Goal: Task Accomplishment & Management: Manage account settings

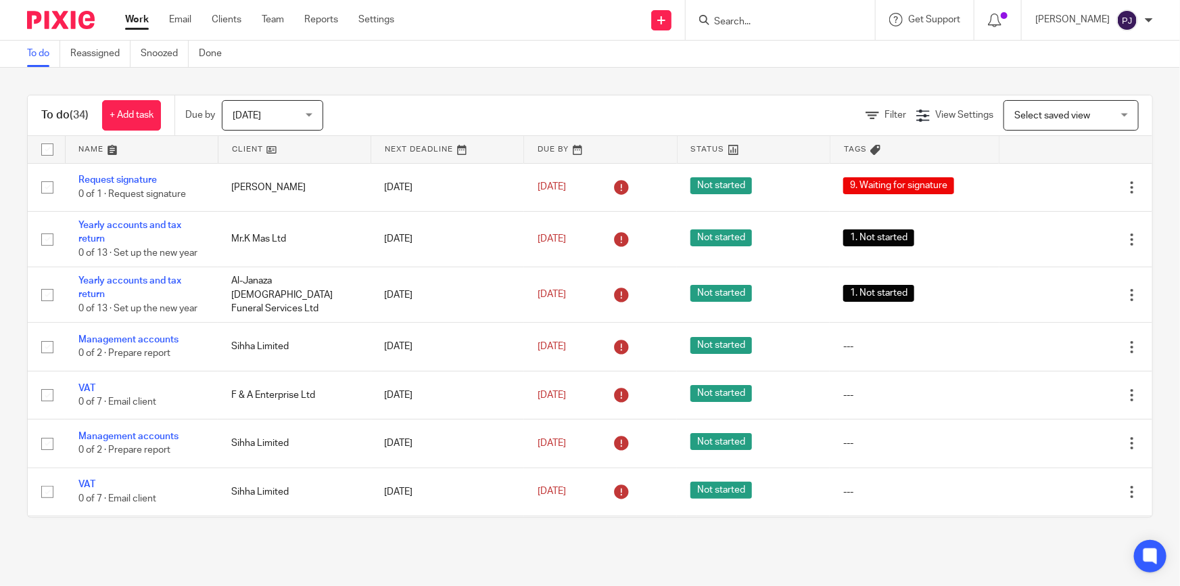
click at [731, 19] on input "Search" at bounding box center [774, 22] width 122 height 12
type input "pit l;an"
click at [850, 55] on link at bounding box center [824, 58] width 229 height 31
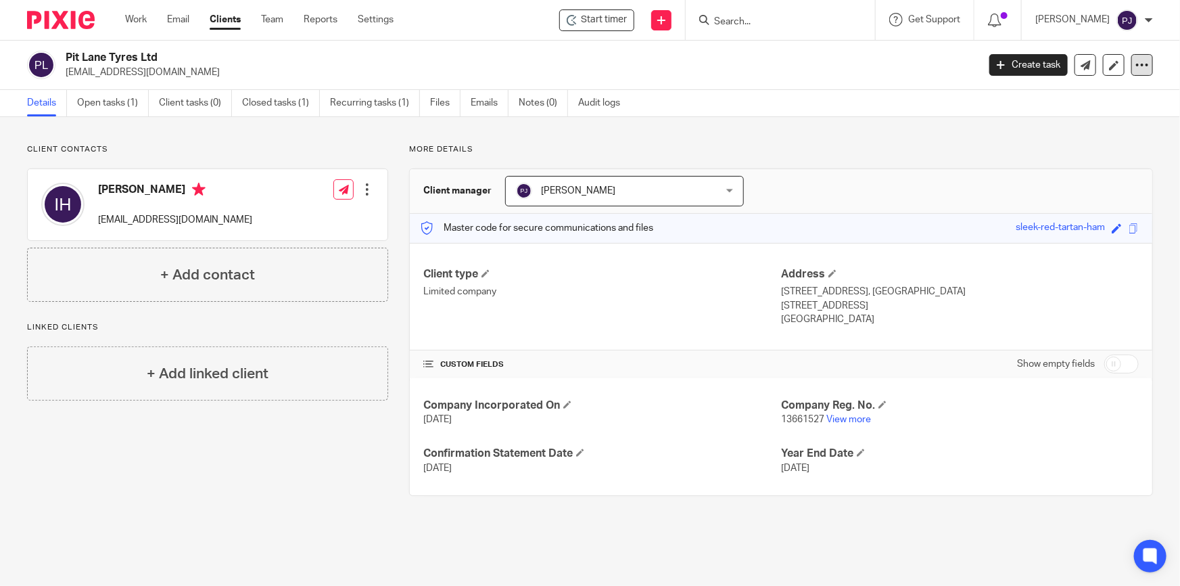
click at [1136, 64] on icon at bounding box center [1143, 65] width 14 height 14
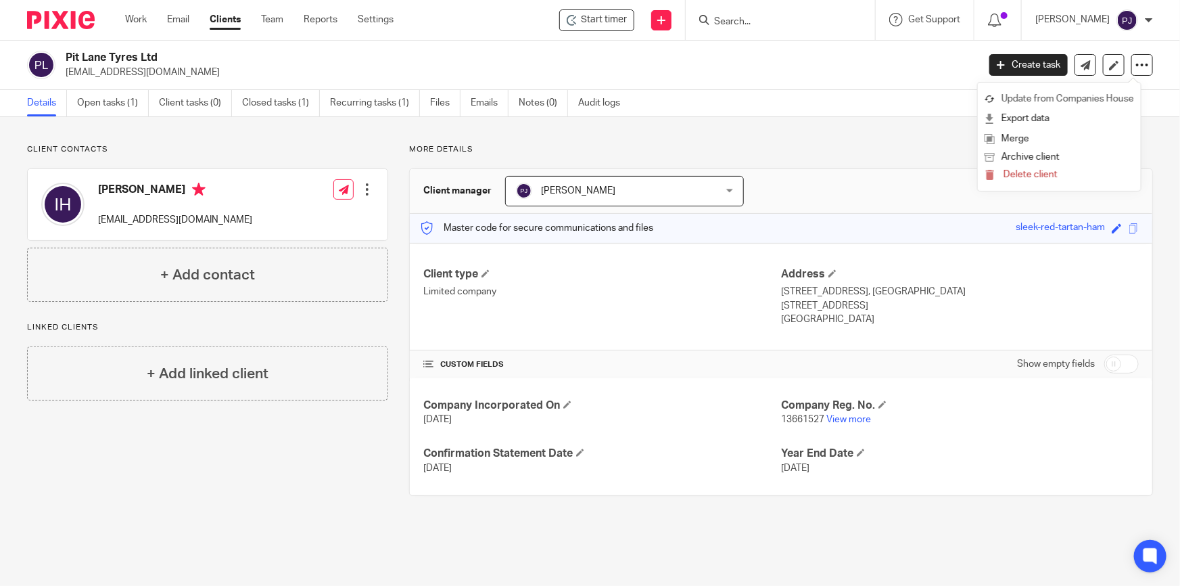
click at [1079, 94] on link "Update from Companies House" at bounding box center [1059, 99] width 149 height 20
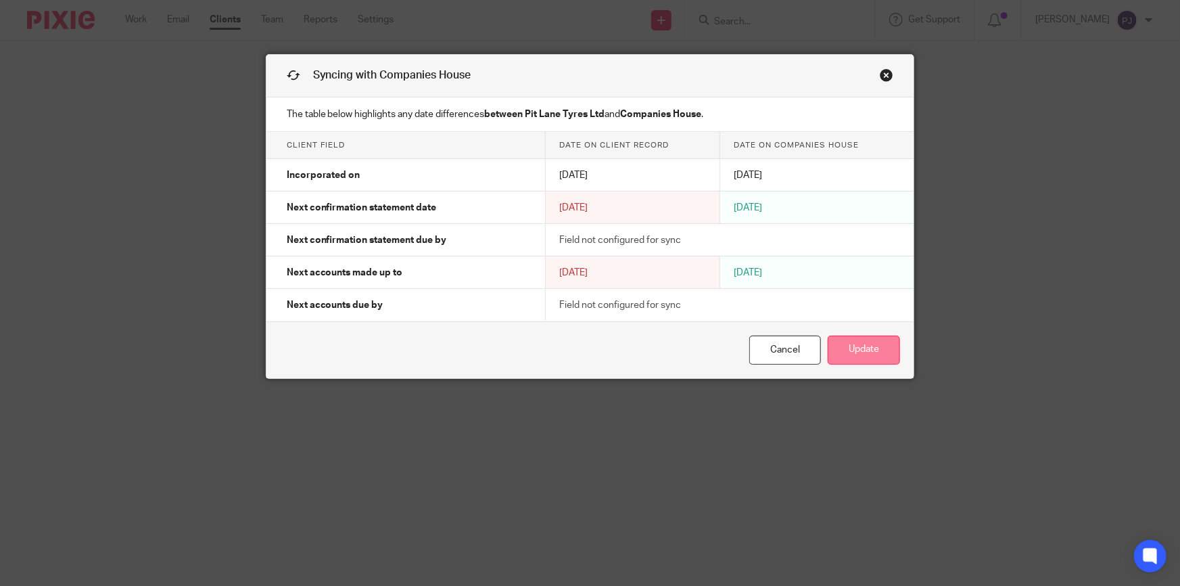
drag, startPoint x: 871, startPoint y: 356, endPoint x: 1146, endPoint y: 367, distance: 275.5
click at [871, 355] on button "Update" at bounding box center [864, 350] width 72 height 29
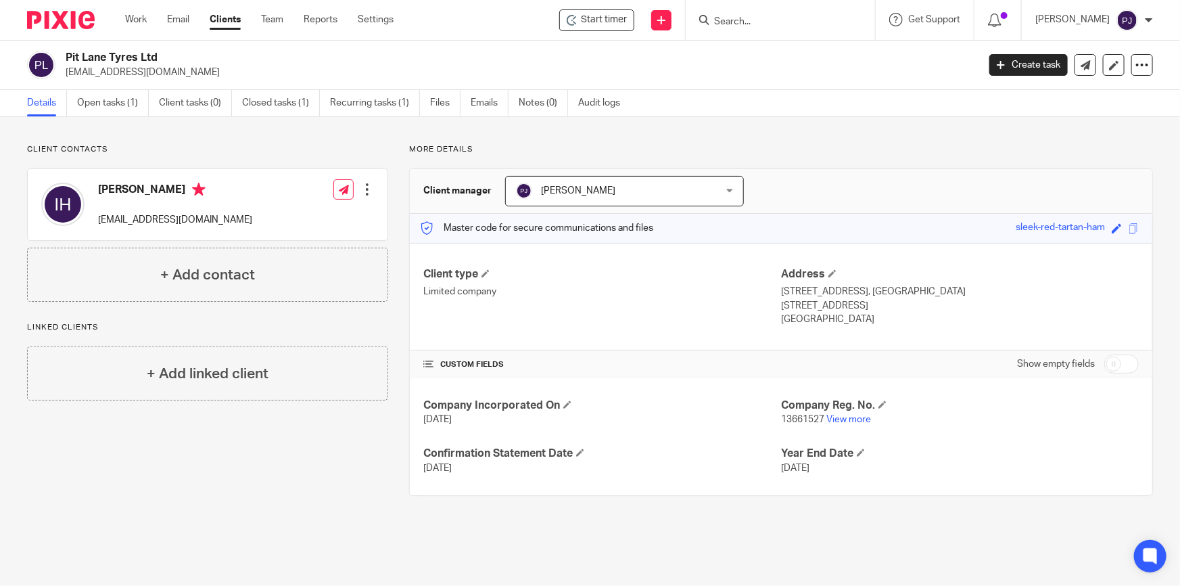
drag, startPoint x: 196, startPoint y: 263, endPoint x: 235, endPoint y: 265, distance: 39.3
click at [196, 263] on div "+ Add contact" at bounding box center [207, 275] width 361 height 54
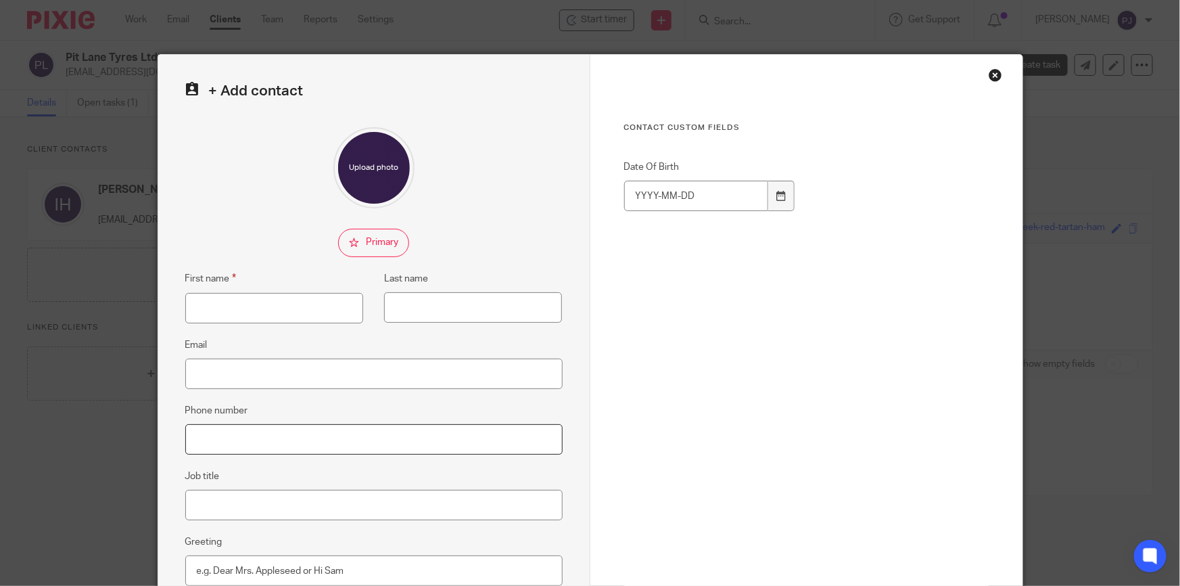
click at [217, 441] on input "Phone number" at bounding box center [373, 439] width 377 height 30
paste input "[PHONE_NUMBER]"
type input "[PHONE_NUMBER]"
click at [228, 372] on input "Email" at bounding box center [373, 374] width 377 height 30
paste input "[EMAIL_ADDRESS][DOMAIN_NAME]"
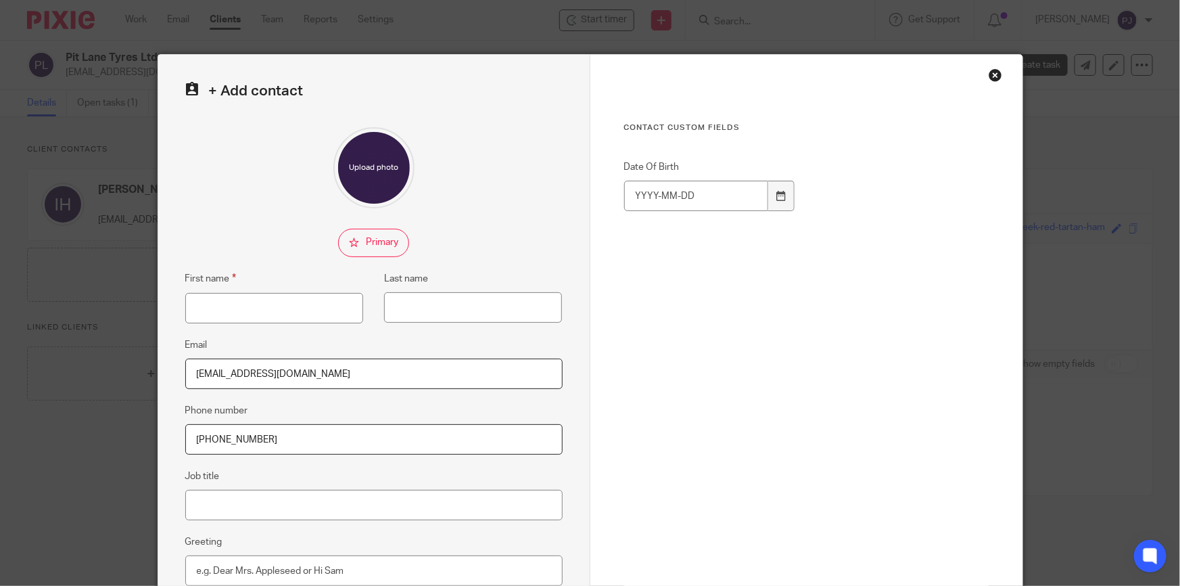
type input "[EMAIL_ADDRESS][DOMAIN_NAME]"
click at [277, 305] on input "First name" at bounding box center [274, 308] width 178 height 30
type input "Osman"
type input "Hussain"
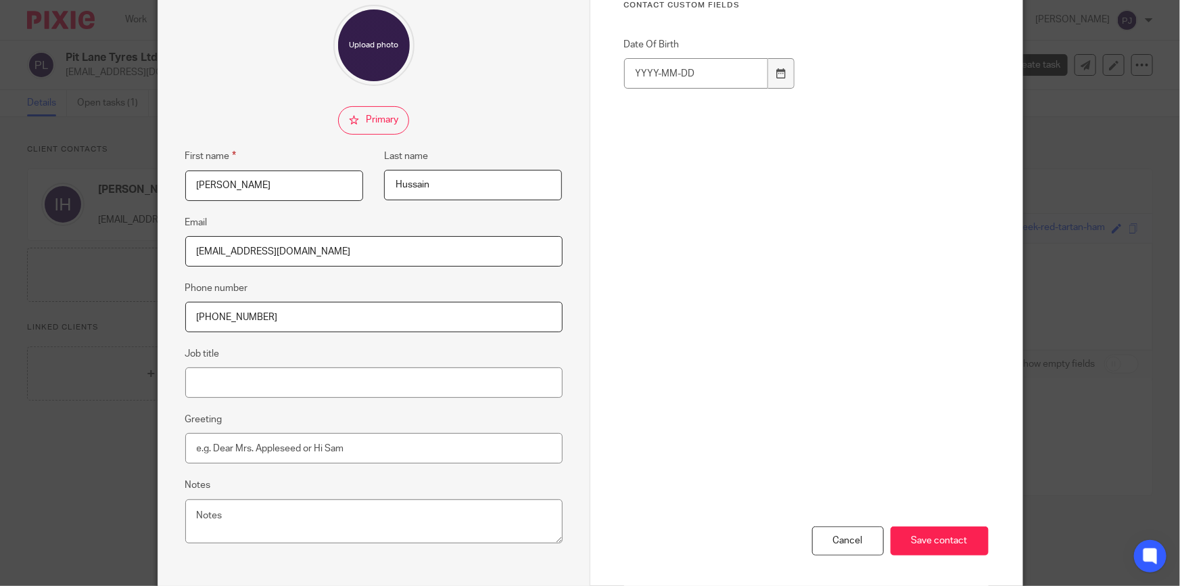
scroll to position [182, 0]
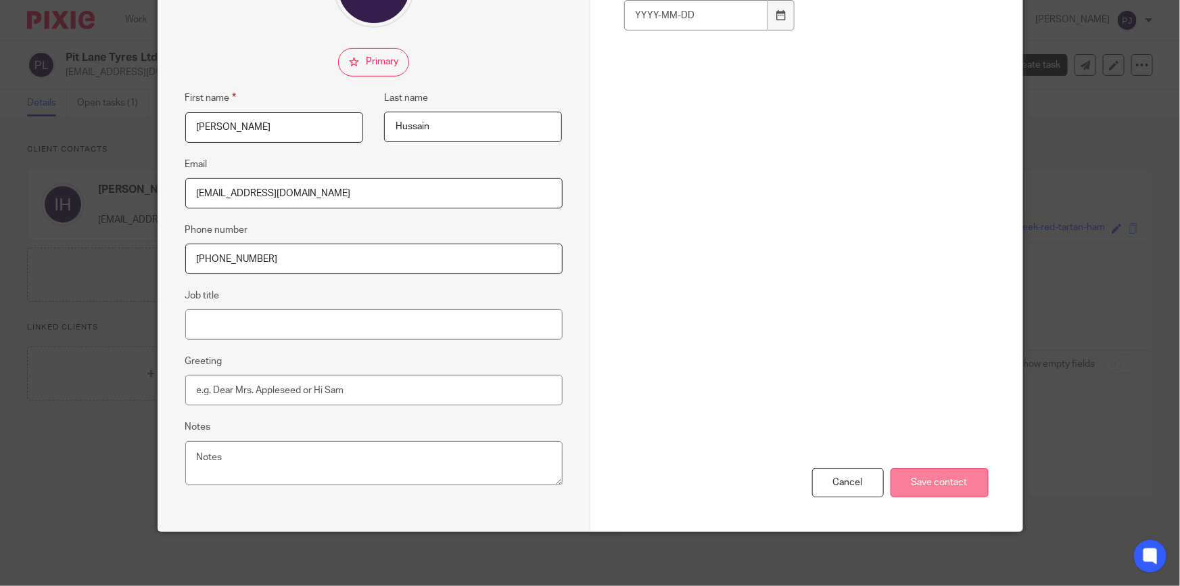
click at [907, 487] on input "Save contact" at bounding box center [940, 482] width 98 height 29
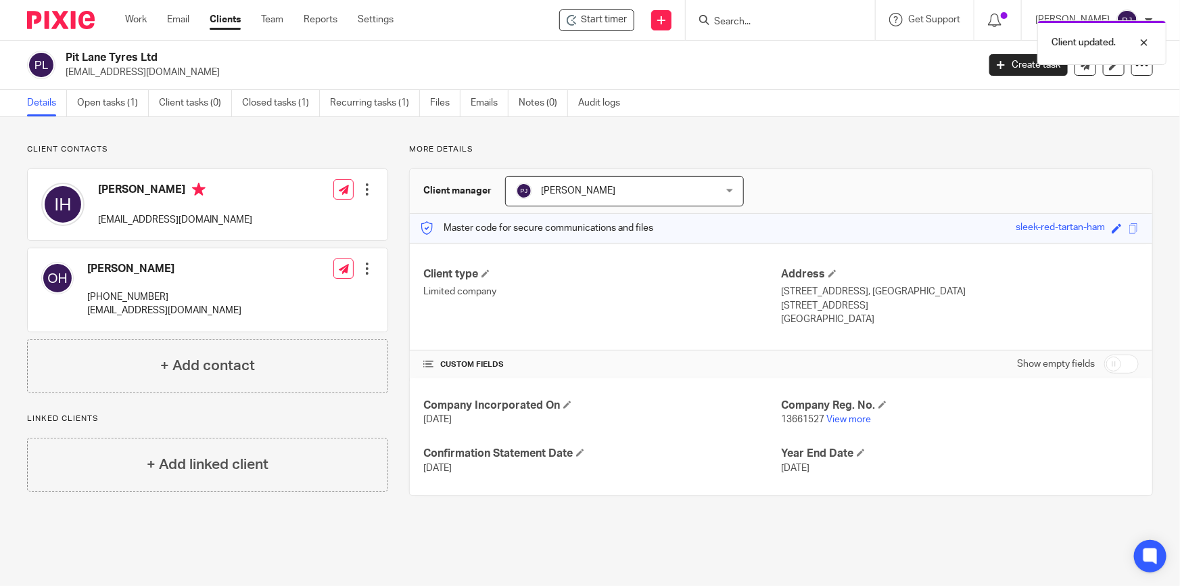
click at [365, 187] on div at bounding box center [368, 190] width 14 height 14
click at [288, 274] on span "Delete contact" at bounding box center [290, 277] width 64 height 9
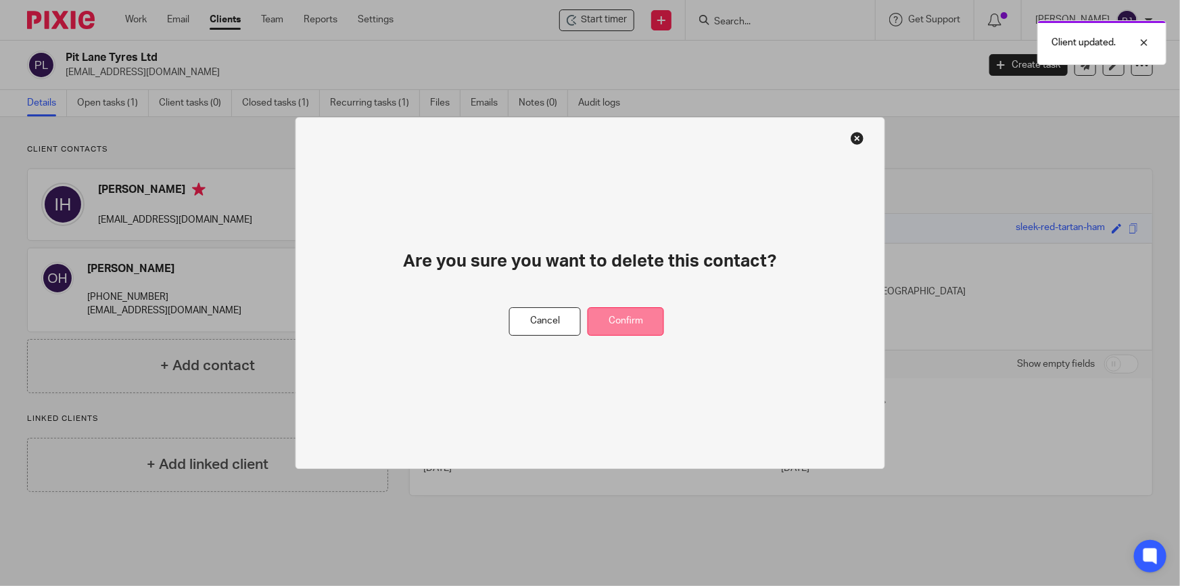
click at [630, 322] on button "Confirm" at bounding box center [626, 321] width 76 height 29
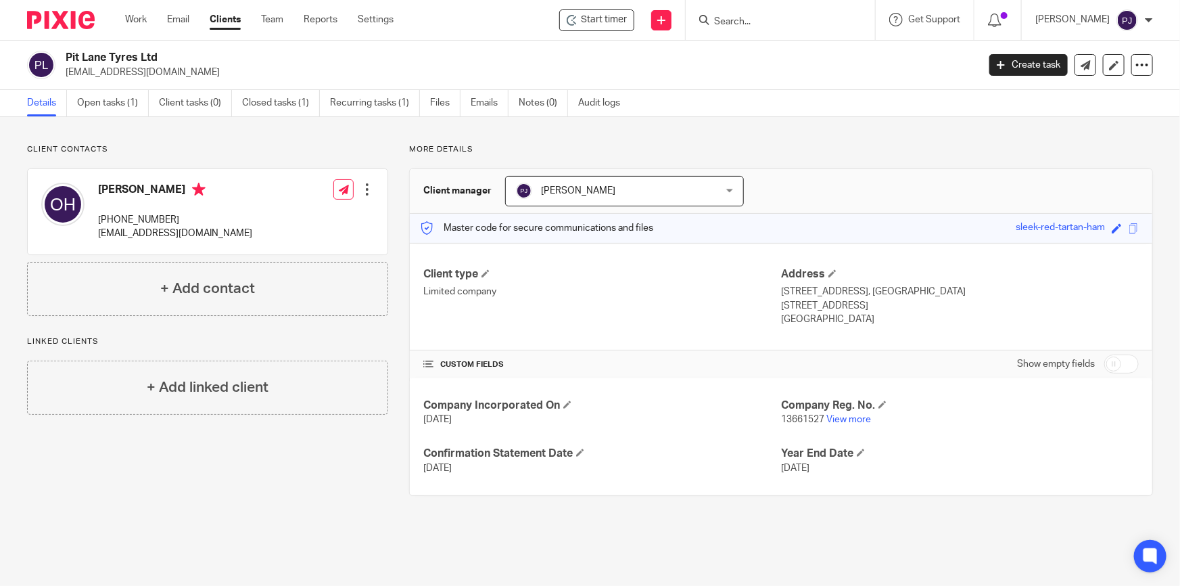
drag, startPoint x: 1116, startPoint y: 359, endPoint x: 1107, endPoint y: 357, distance: 9.0
click at [1116, 359] on input "checkbox" at bounding box center [1122, 363] width 34 height 19
checkbox input "true"
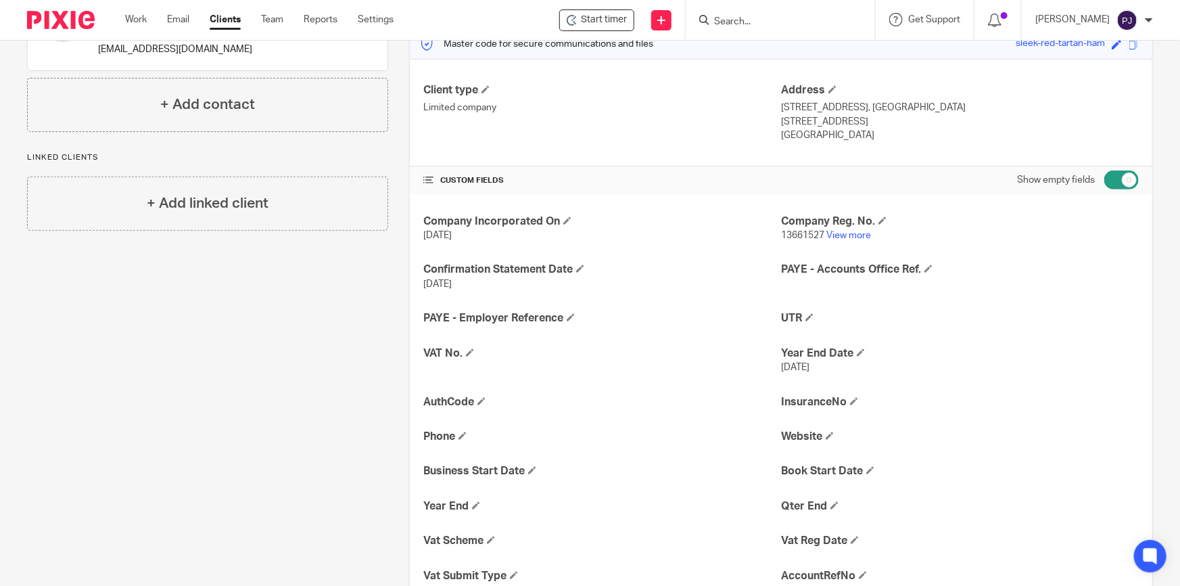
scroll to position [246, 0]
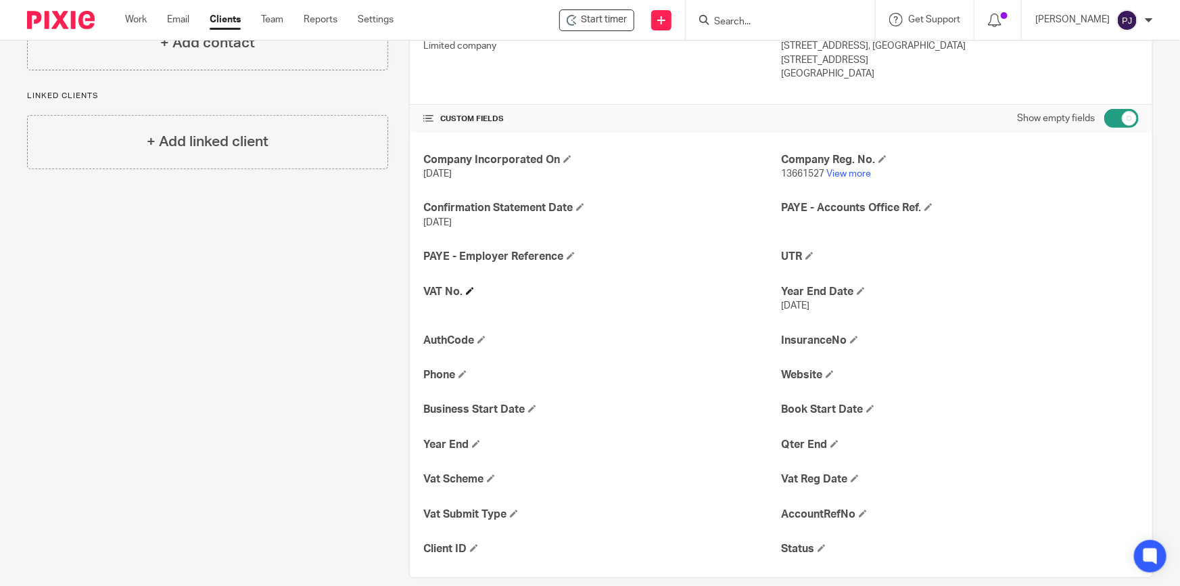
click at [468, 294] on h4 "VAT No." at bounding box center [602, 292] width 358 height 14
click at [467, 288] on span at bounding box center [470, 291] width 8 height 8
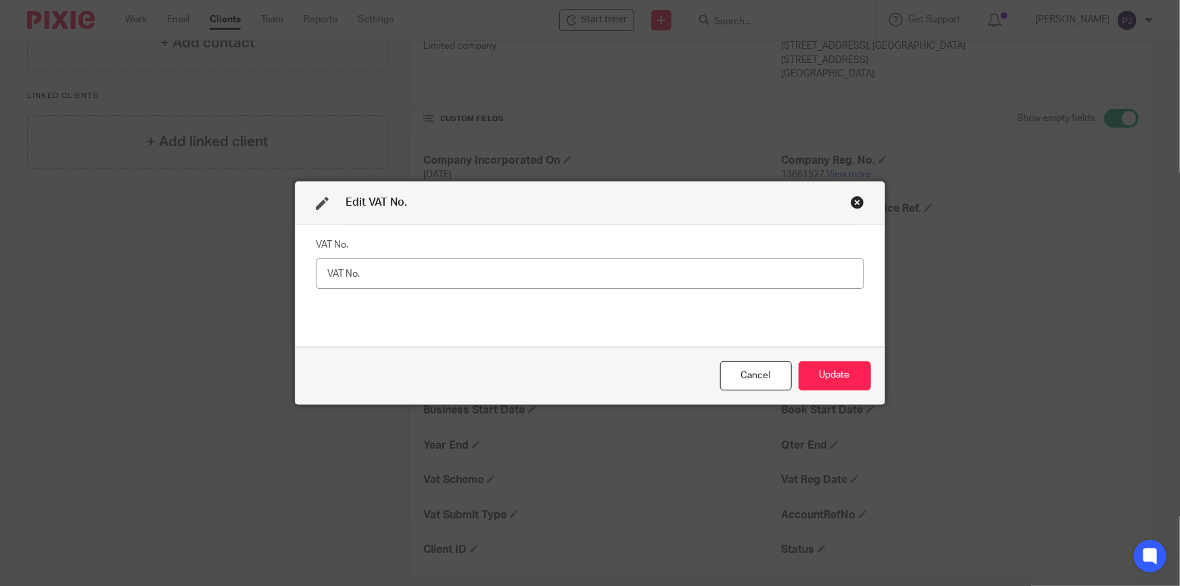
click at [479, 279] on input "text" at bounding box center [590, 273] width 549 height 30
type input "N/A"
click at [841, 368] on button "Update" at bounding box center [835, 375] width 72 height 29
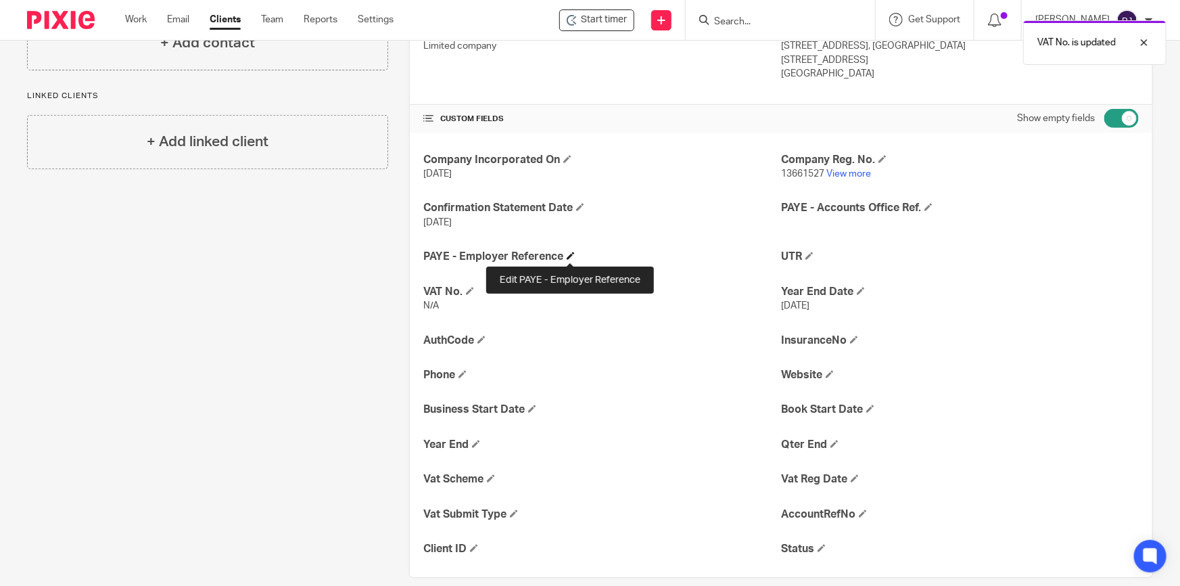
click at [568, 252] on span at bounding box center [571, 256] width 8 height 8
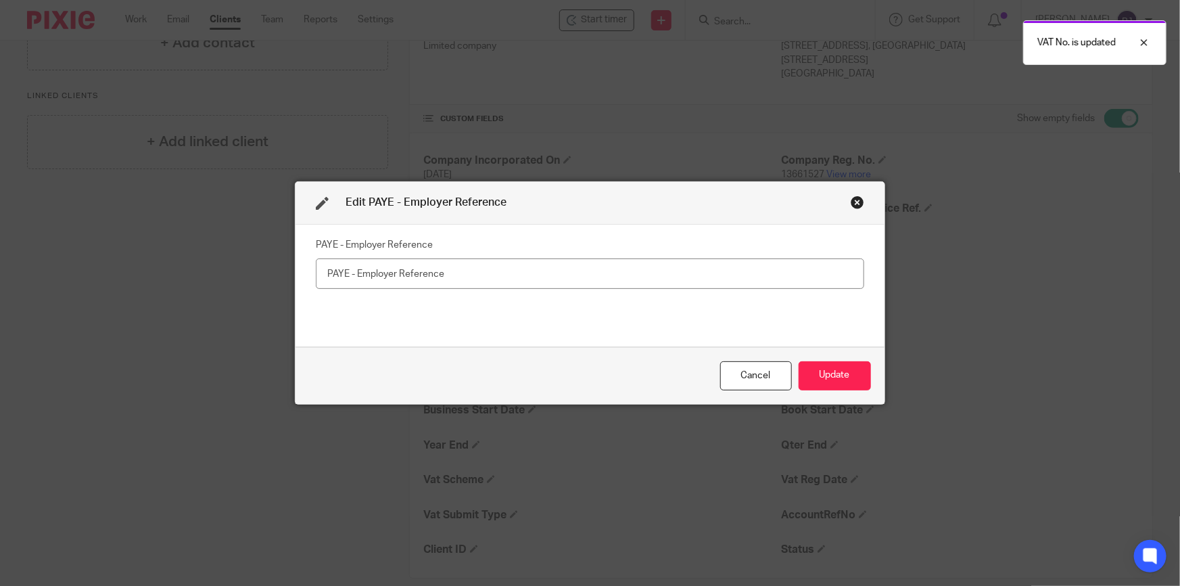
click at [508, 273] on input "text" at bounding box center [590, 273] width 549 height 30
type input "N/A"
click at [830, 364] on button "Update" at bounding box center [835, 375] width 72 height 29
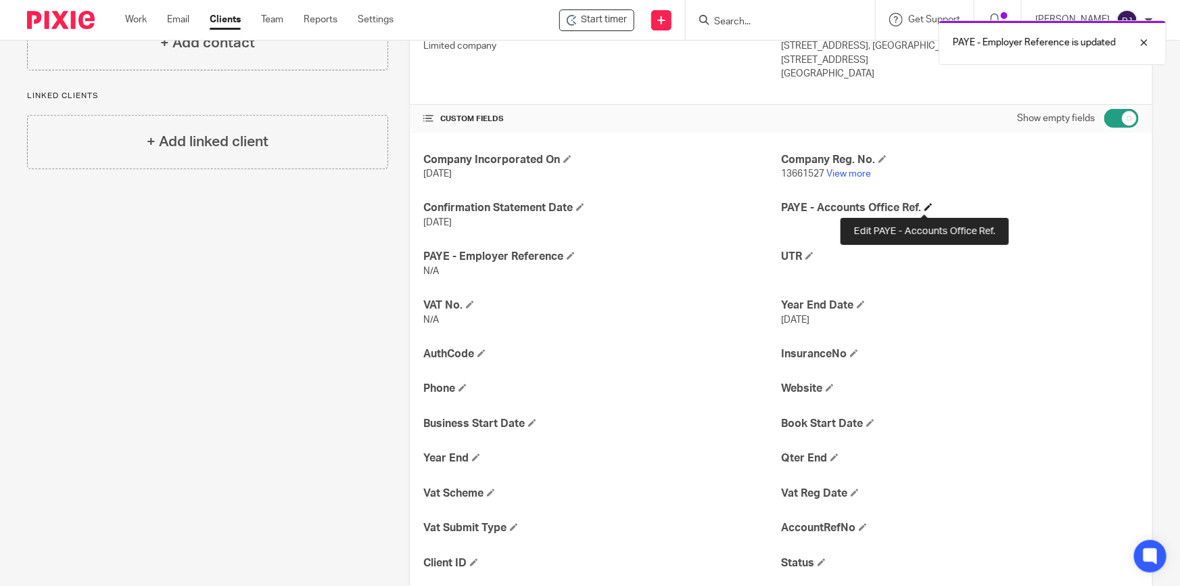
click at [927, 209] on span at bounding box center [929, 207] width 8 height 8
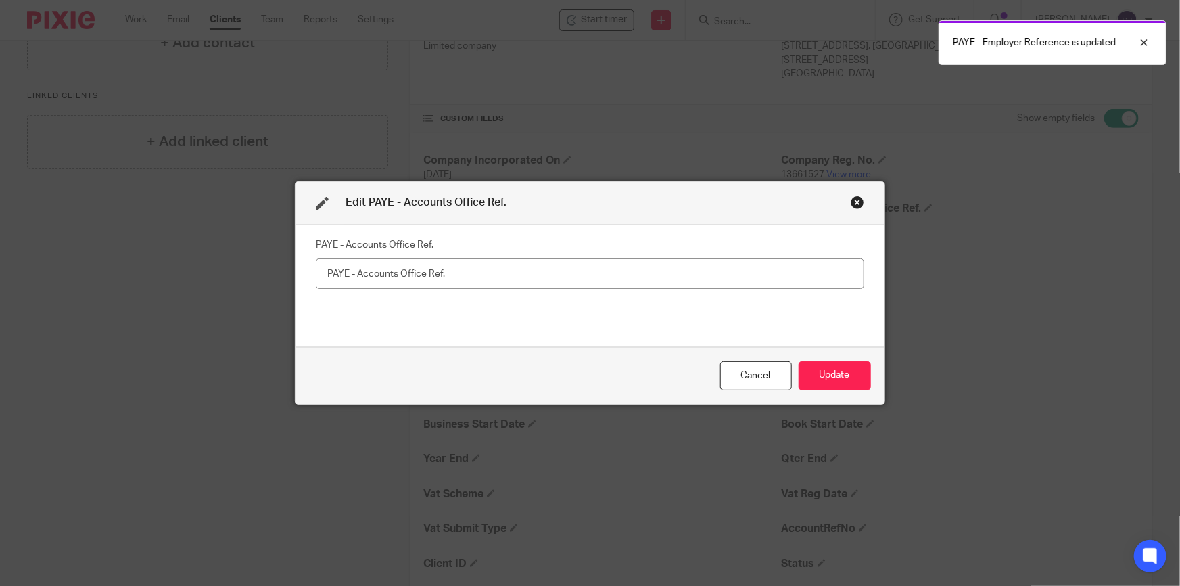
click at [697, 280] on input "text" at bounding box center [590, 273] width 549 height 30
type input "N/A"
click at [855, 369] on button "Update" at bounding box center [835, 375] width 72 height 29
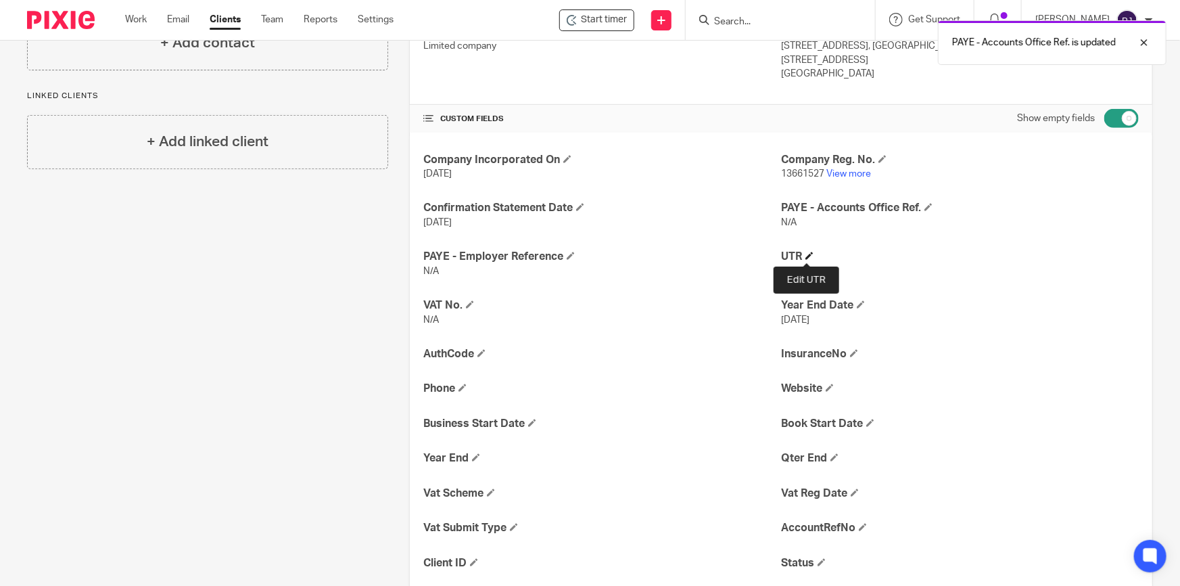
click at [806, 252] on span at bounding box center [810, 256] width 8 height 8
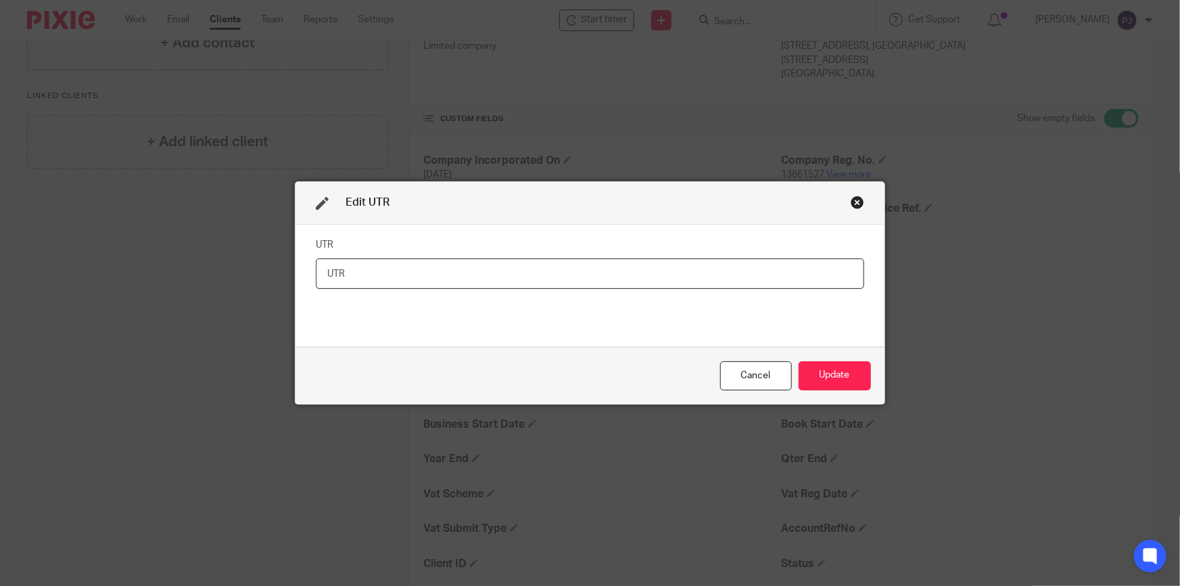
click at [421, 274] on input "text" at bounding box center [590, 273] width 549 height 30
paste input "3705214411"
type input "3705214411"
click at [825, 367] on button "Update" at bounding box center [835, 375] width 72 height 29
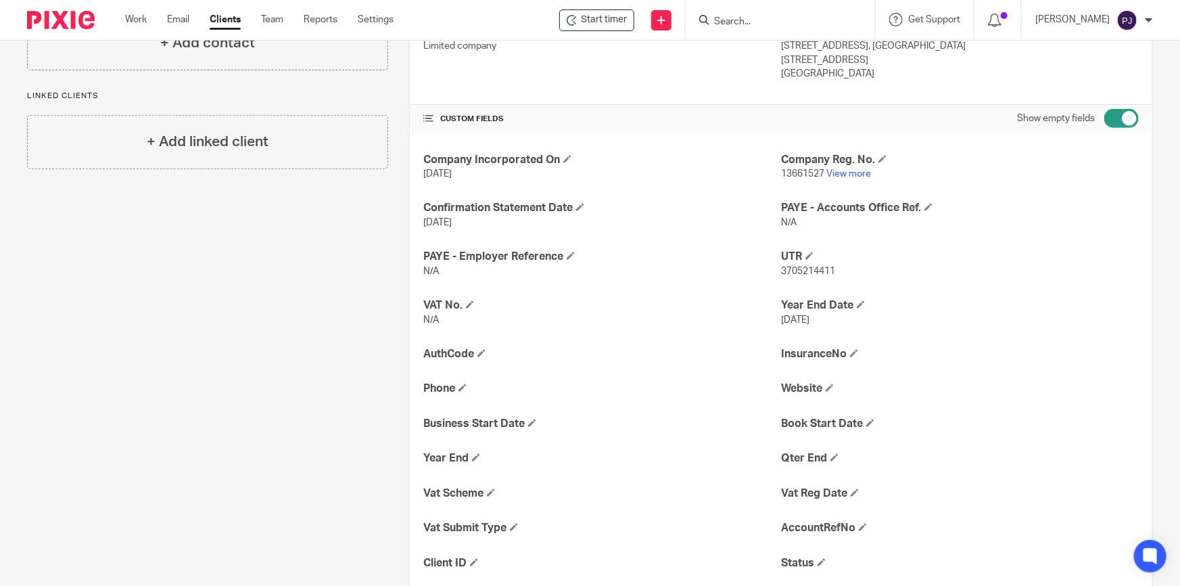
scroll to position [277, 0]
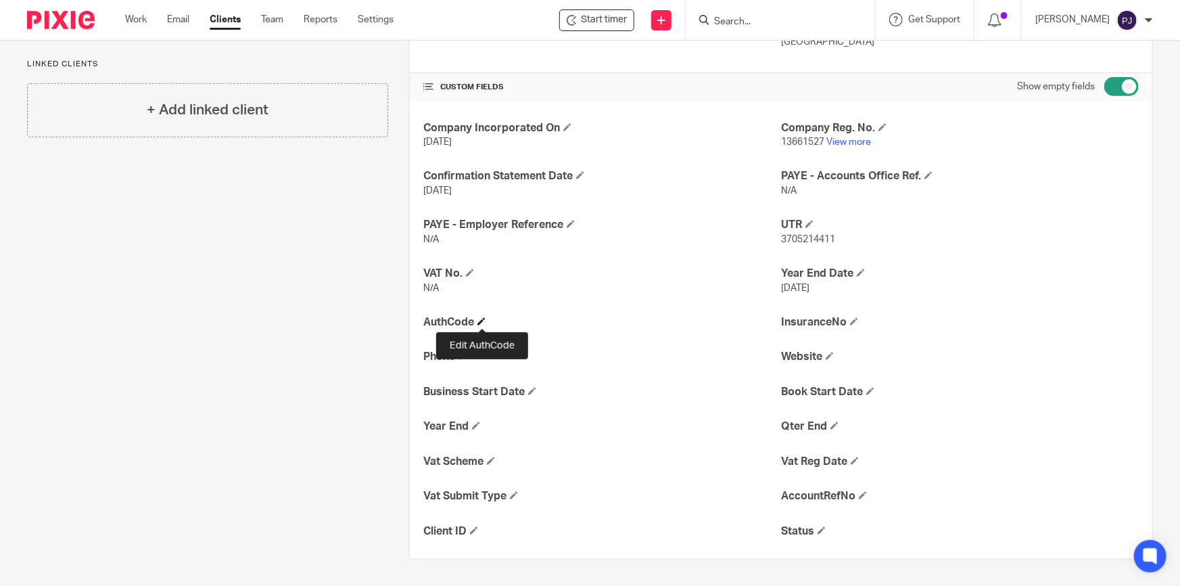
click at [481, 322] on span at bounding box center [482, 321] width 8 height 8
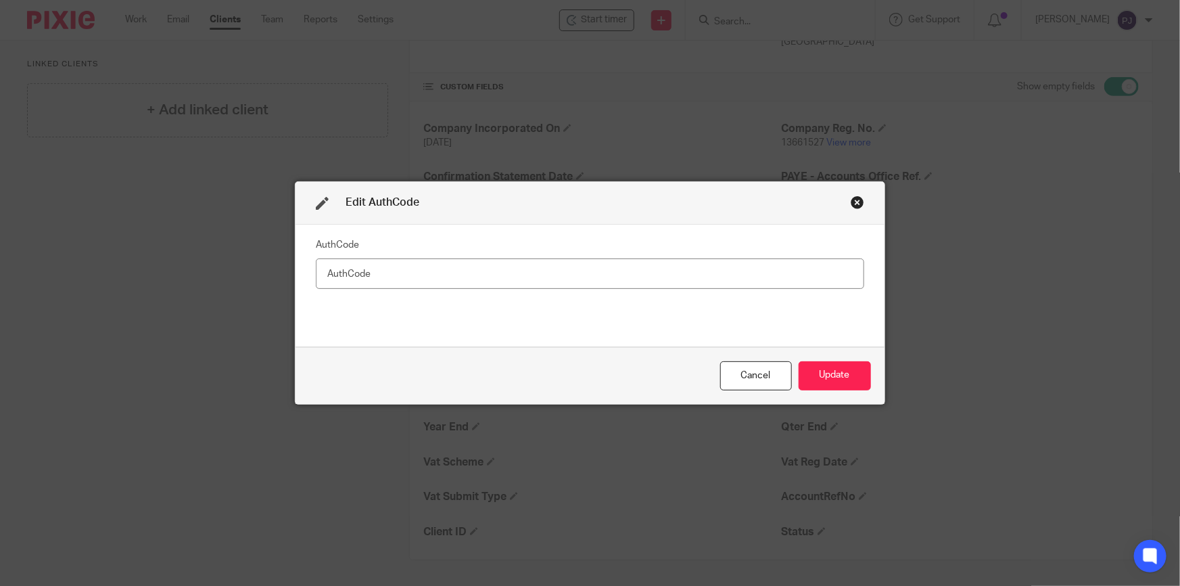
click at [429, 277] on input "text" at bounding box center [590, 273] width 549 height 30
type input "PKQDXM"
drag, startPoint x: 831, startPoint y: 377, endPoint x: 823, endPoint y: 377, distance: 8.1
click at [831, 377] on button "Update" at bounding box center [835, 375] width 72 height 29
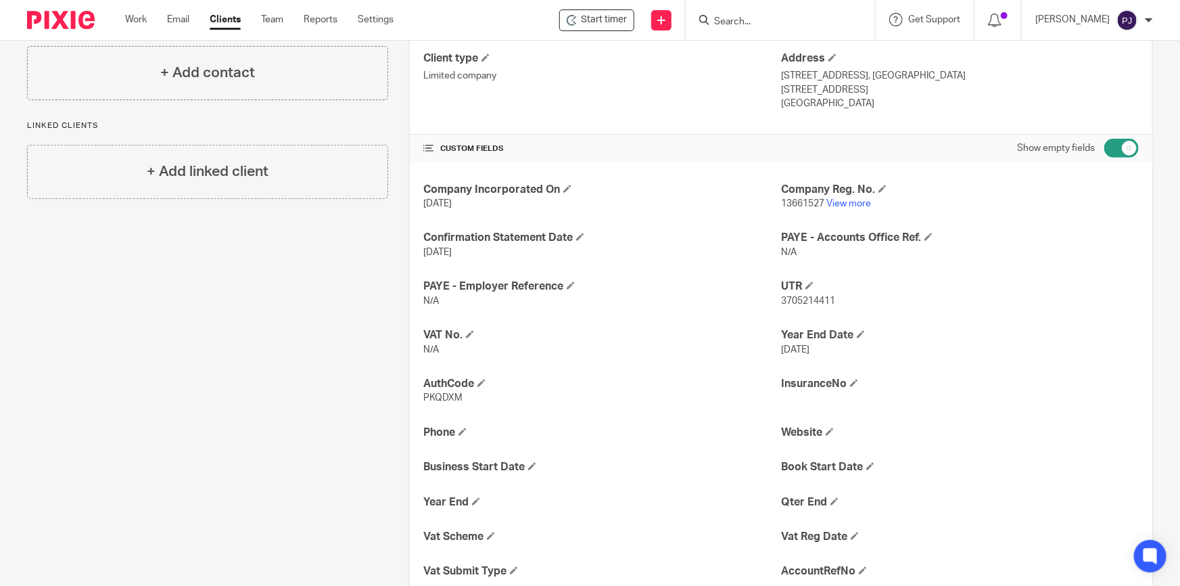
scroll to position [291, 0]
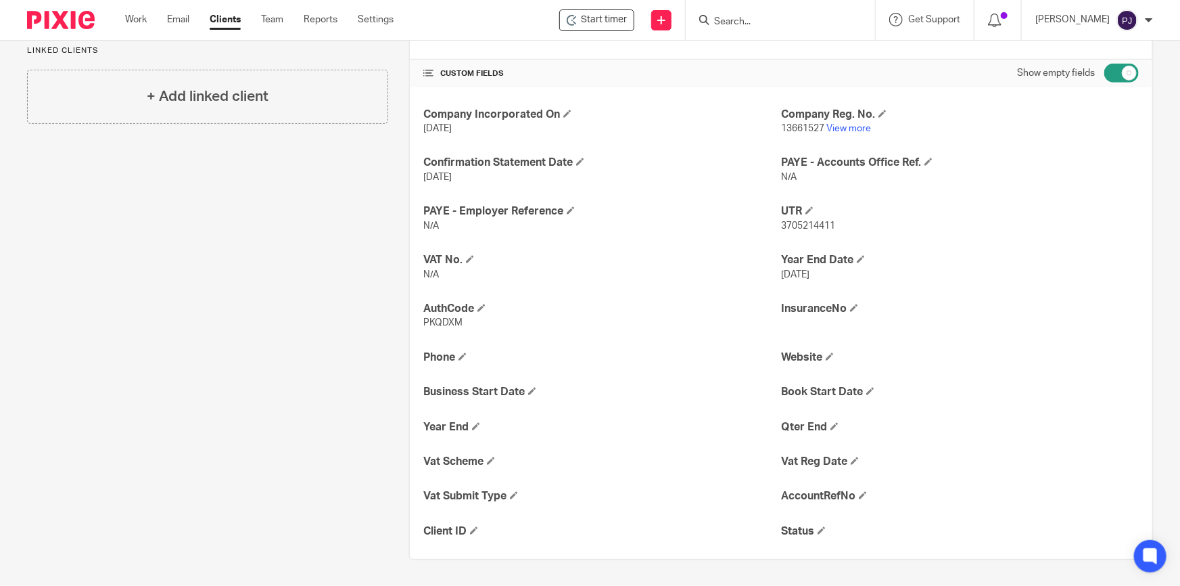
click at [1112, 76] on input "checkbox" at bounding box center [1122, 73] width 34 height 19
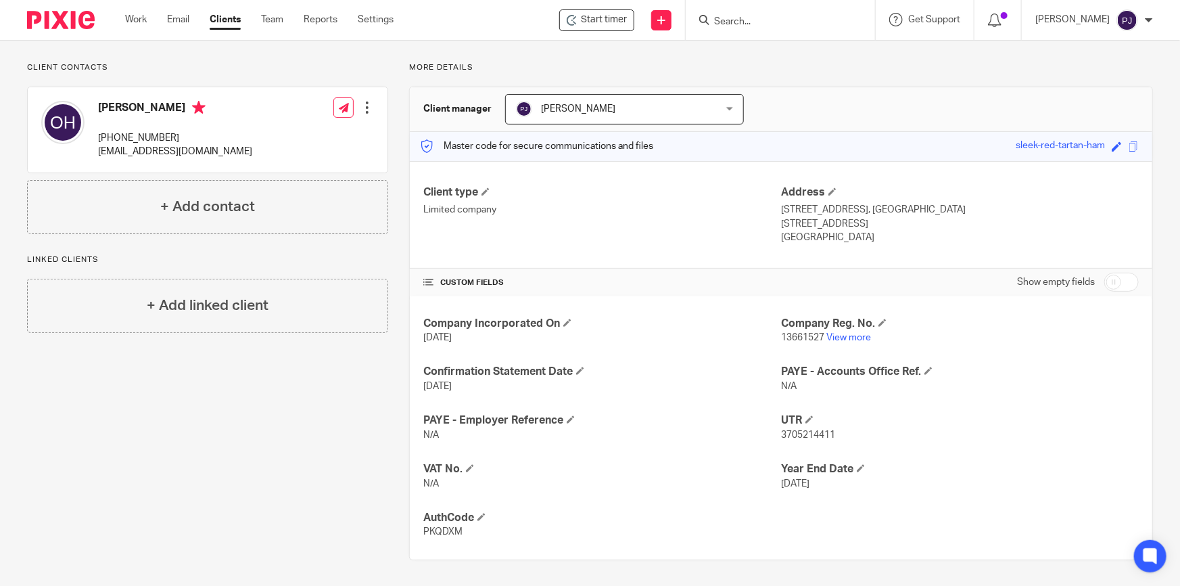
click at [1117, 283] on input "checkbox" at bounding box center [1122, 282] width 34 height 19
checkbox input "true"
